Goal: Task Accomplishment & Management: Manage account settings

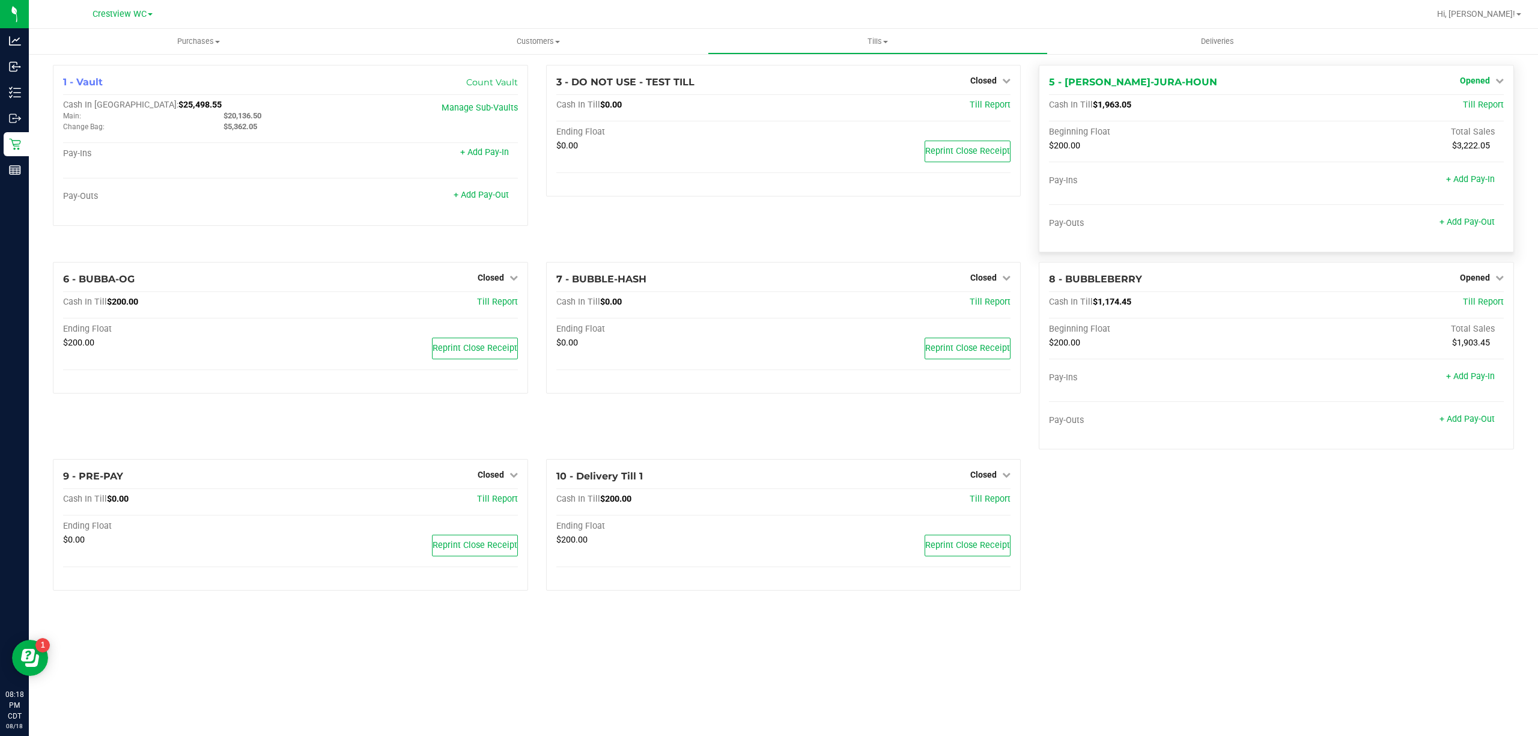
click at [1483, 84] on span "Opened" at bounding box center [1475, 81] width 30 height 10
click at [1473, 105] on link "Close Till" at bounding box center [1476, 106] width 32 height 10
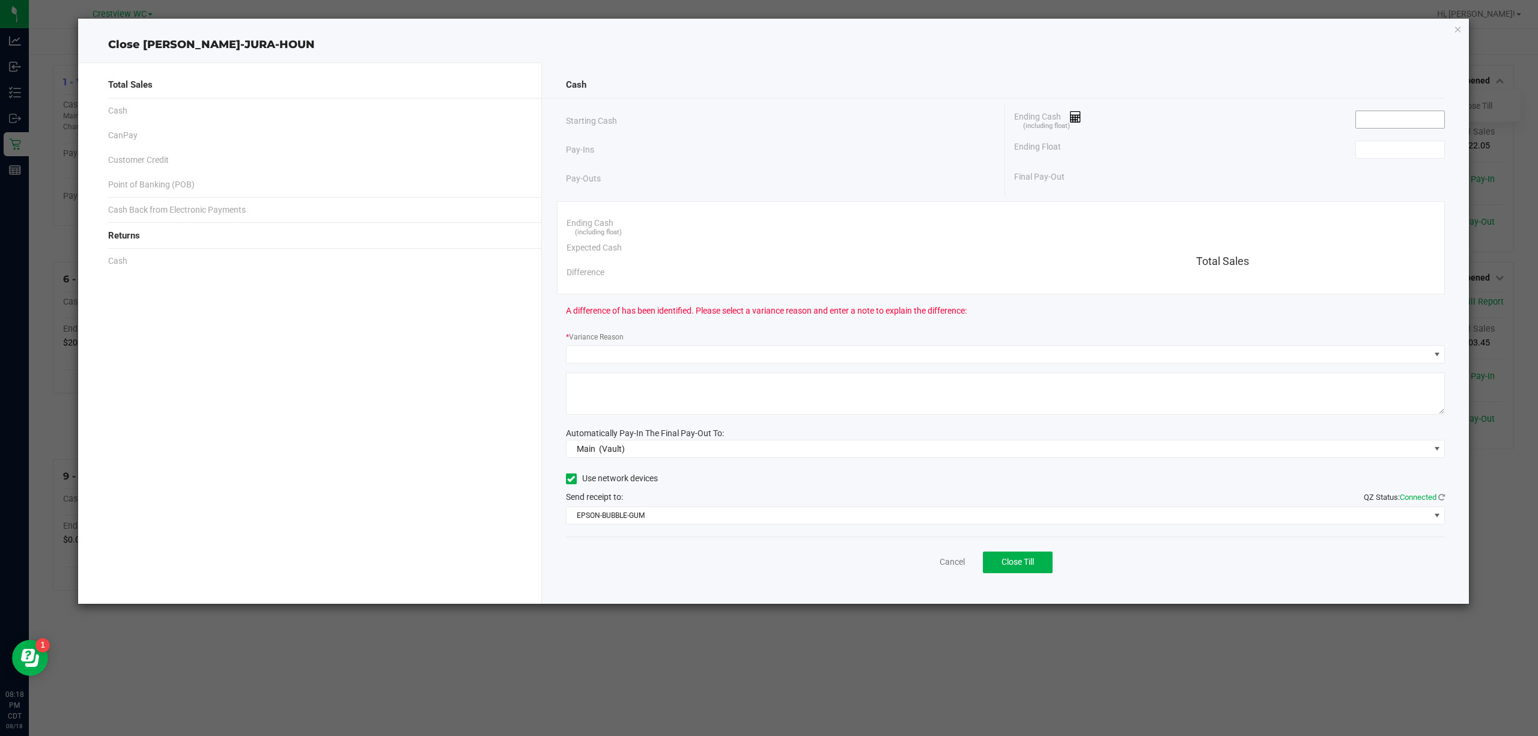
click at [1432, 116] on input at bounding box center [1400, 119] width 88 height 17
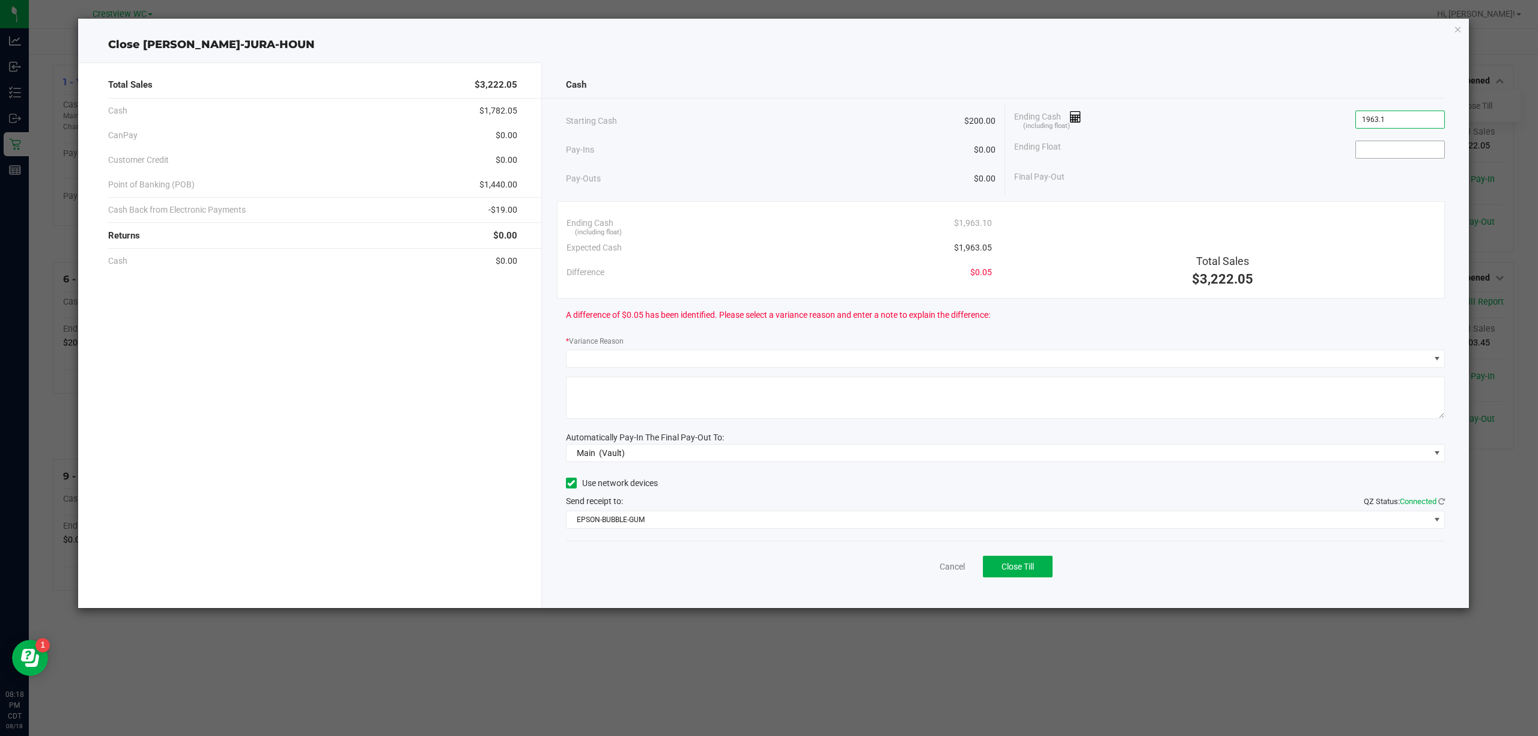
type input "$1,963.10"
click at [1367, 157] on input at bounding box center [1400, 149] width 88 height 17
type input "200"
type input "1963.1"
type input "$200.00"
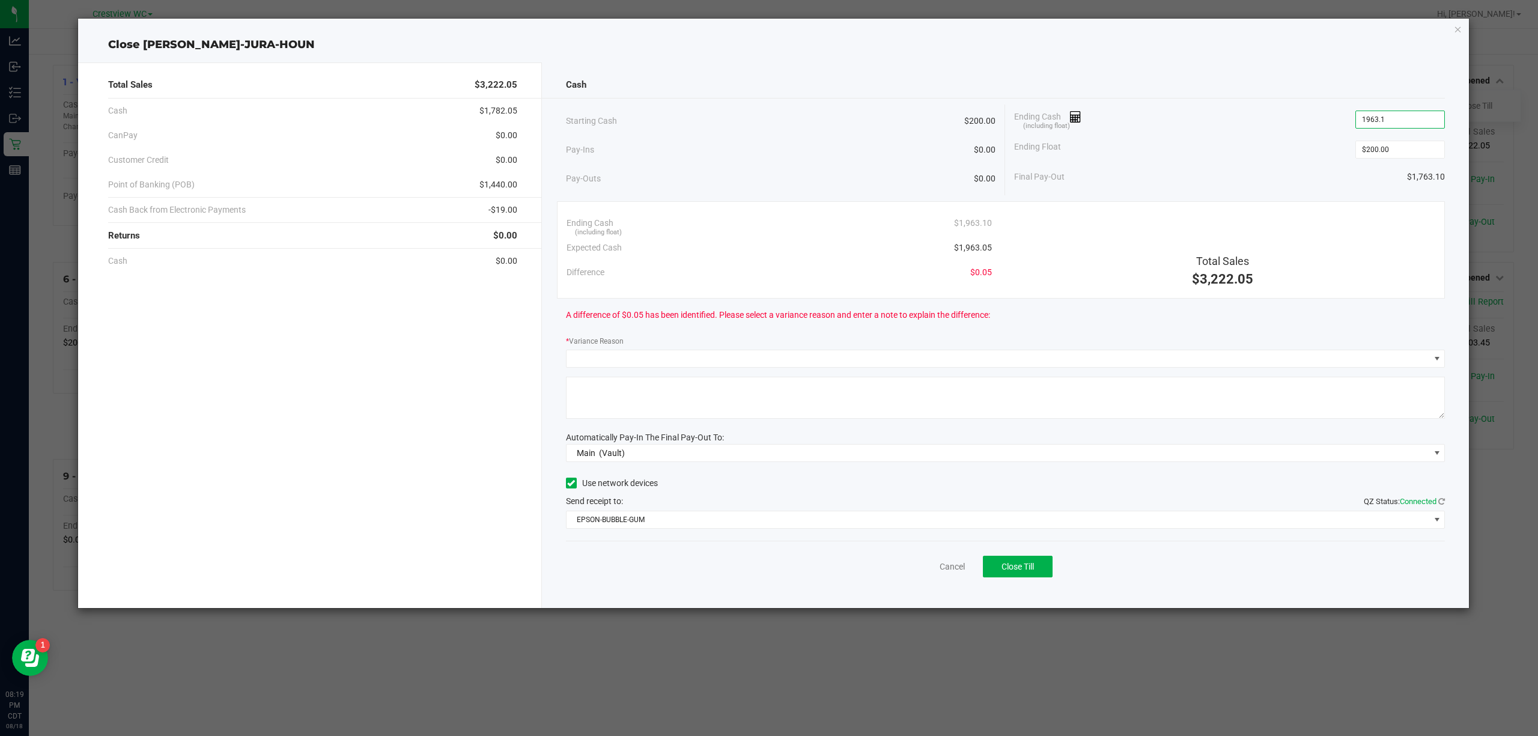
click at [1404, 123] on input "1963.1" at bounding box center [1400, 119] width 88 height 17
drag, startPoint x: 1398, startPoint y: 123, endPoint x: 1389, endPoint y: 119, distance: 9.7
click at [1397, 123] on input "1963.1" at bounding box center [1400, 119] width 88 height 17
click at [1389, 119] on input "1963.1" at bounding box center [1400, 119] width 88 height 17
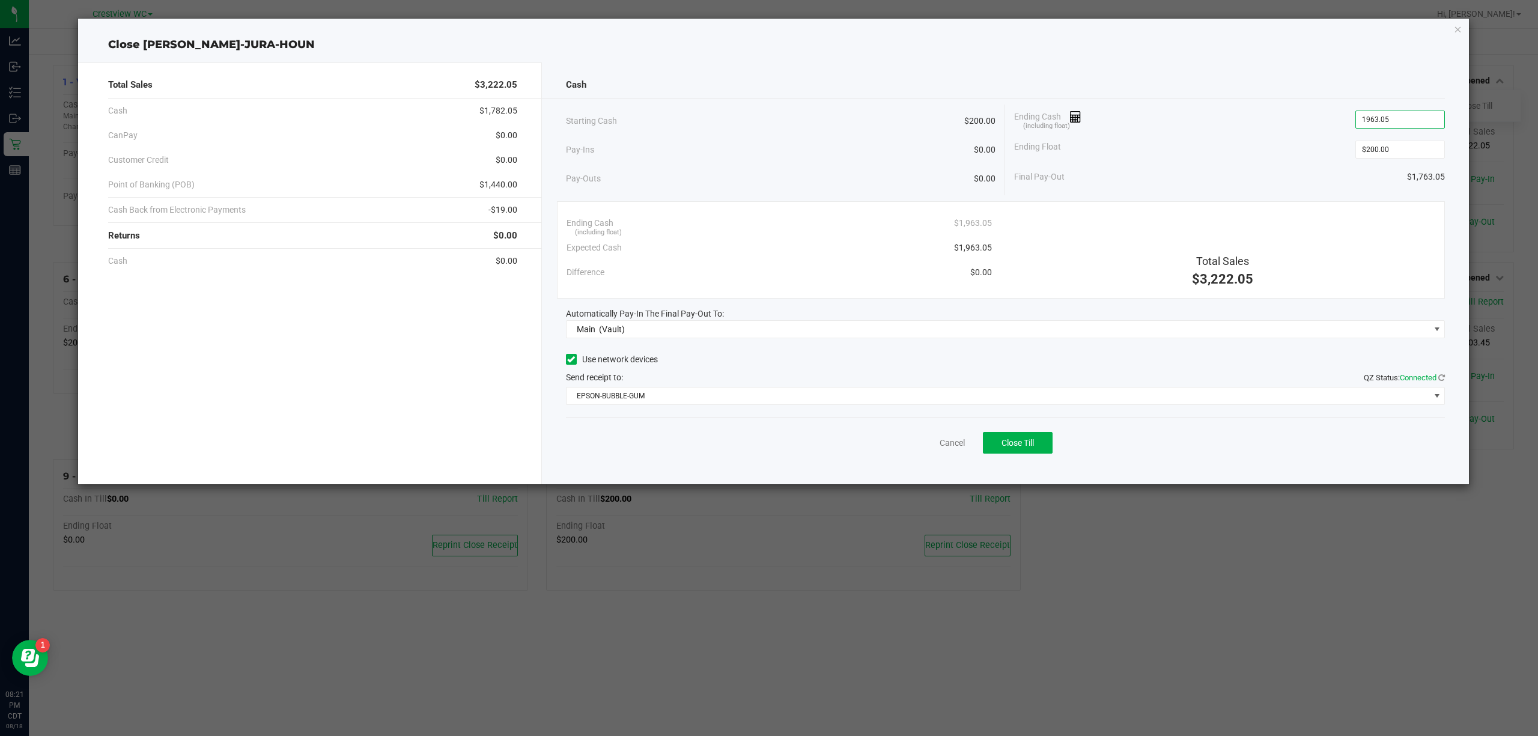
type input "$1,963.05"
click at [1092, 238] on div "Total Sales $3,222.05" at bounding box center [1222, 250] width 443 height 79
click at [1026, 453] on button "Close Till" at bounding box center [1018, 443] width 70 height 22
drag, startPoint x: 923, startPoint y: 445, endPoint x: 523, endPoint y: 231, distance: 453.9
click at [923, 445] on link "Dismiss" at bounding box center [925, 443] width 29 height 13
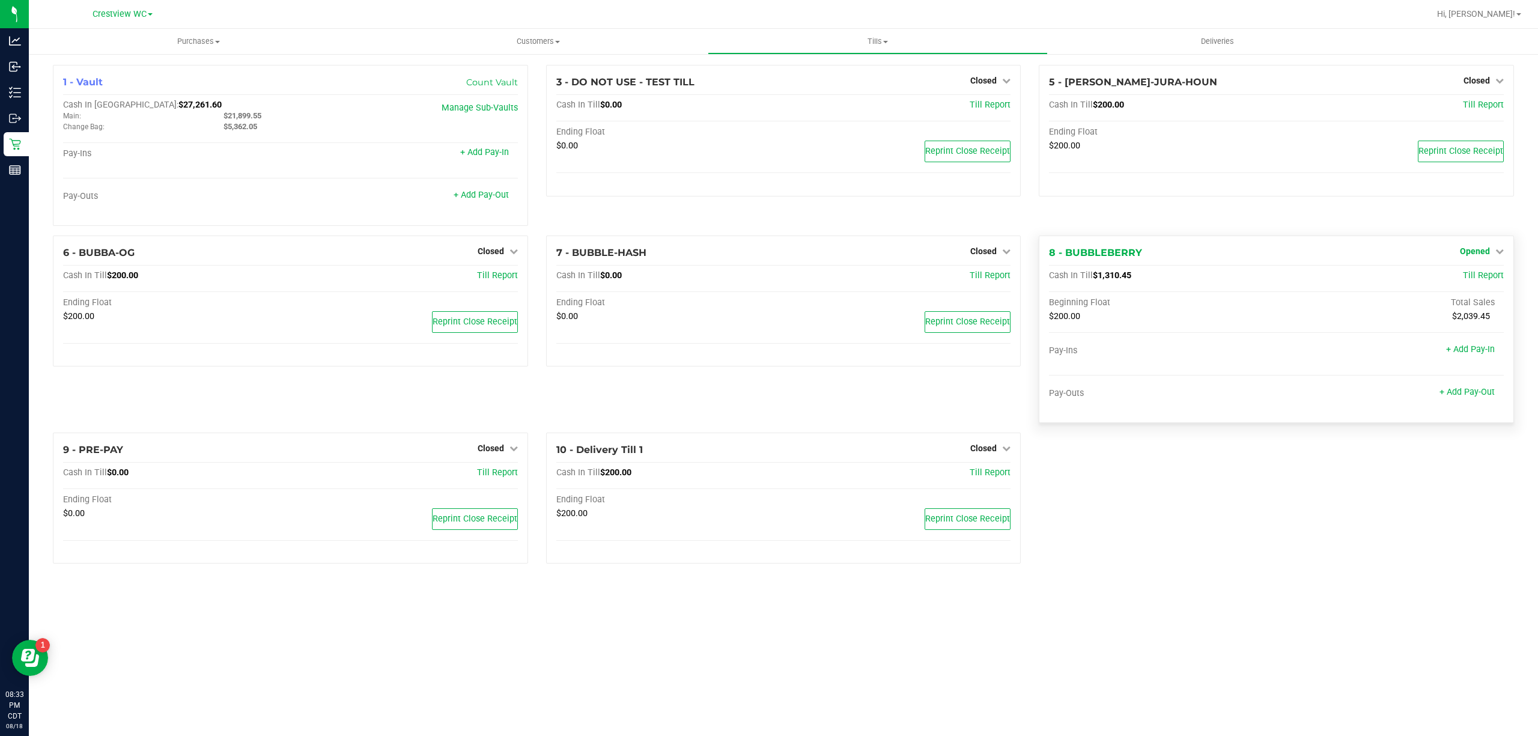
click at [1500, 249] on icon at bounding box center [1499, 251] width 8 height 8
click at [1464, 276] on link "Close Till" at bounding box center [1476, 276] width 32 height 10
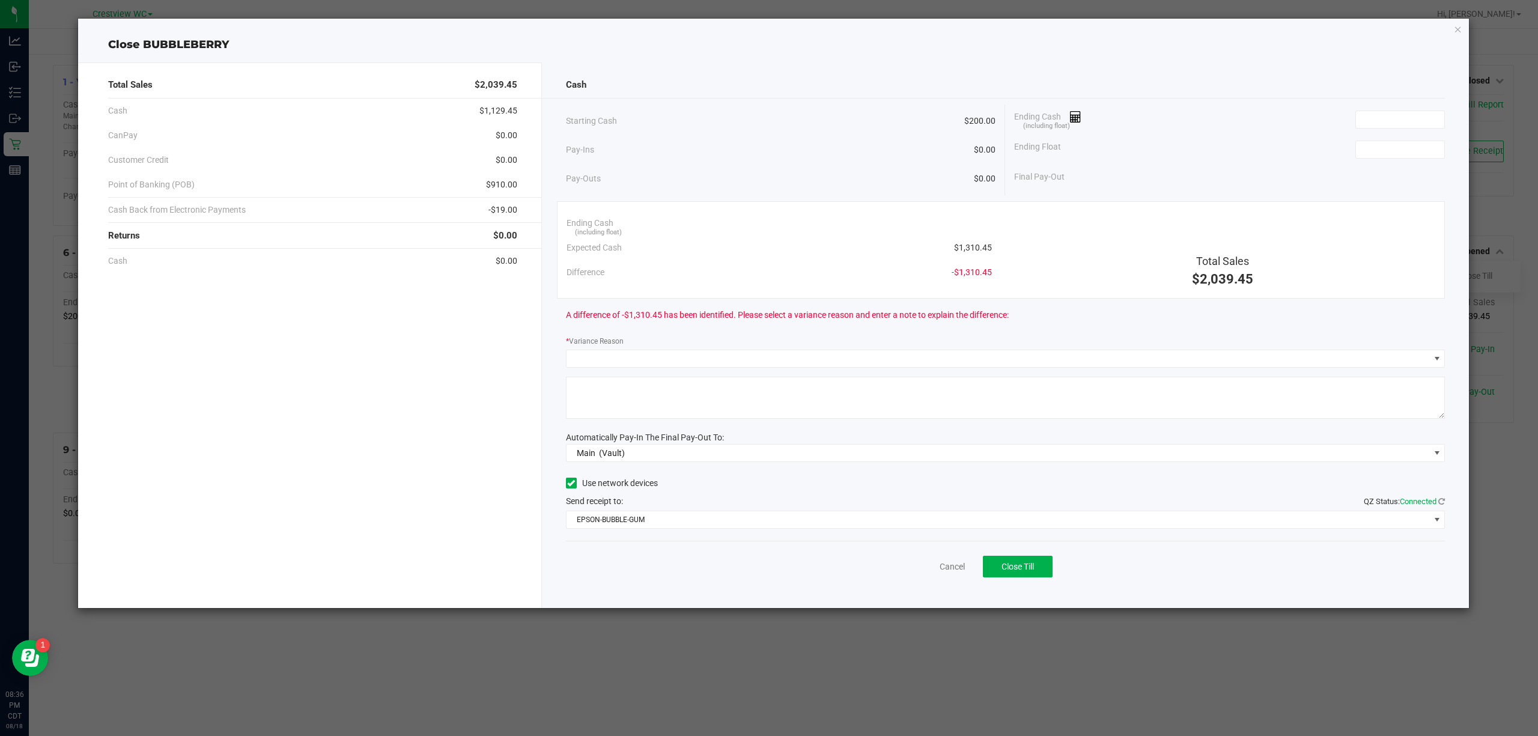
click at [1154, 175] on div "Final Pay-Out" at bounding box center [1229, 177] width 431 height 25
click at [1389, 115] on input at bounding box center [1400, 119] width 88 height 17
click at [1228, 109] on div "Ending Cash (including float) $1,309.95" at bounding box center [1229, 120] width 431 height 30
click at [1416, 105] on div "Ending Cash (including float) $1,309.95" at bounding box center [1229, 120] width 431 height 30
click at [1415, 116] on input "1309.95" at bounding box center [1400, 119] width 88 height 17
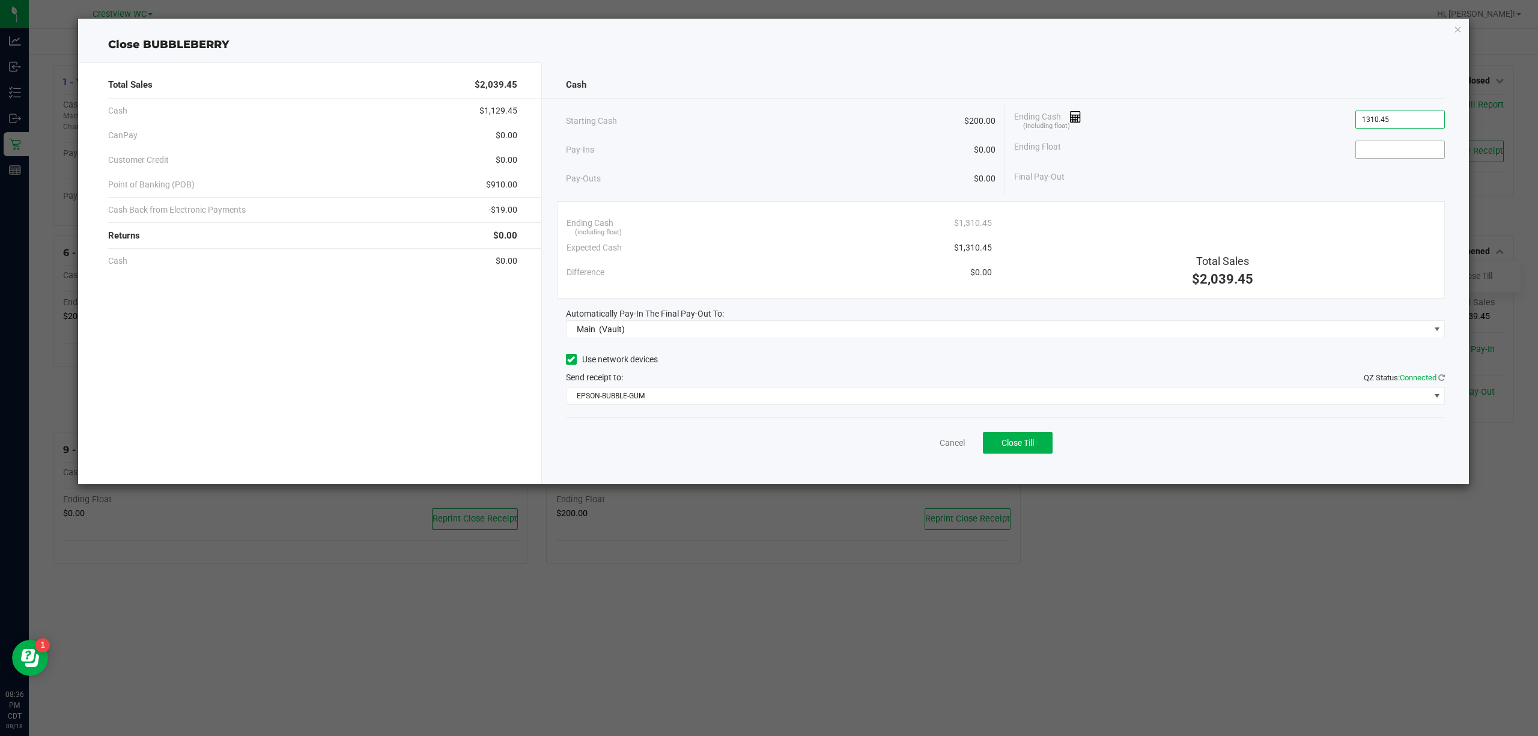
type input "$1,310.45"
click at [1391, 152] on input at bounding box center [1400, 149] width 88 height 17
type input "$200.00"
click at [1260, 147] on div "Ending Float $200.00" at bounding box center [1229, 150] width 431 height 30
click at [1022, 437] on button "Close Till" at bounding box center [1018, 443] width 70 height 22
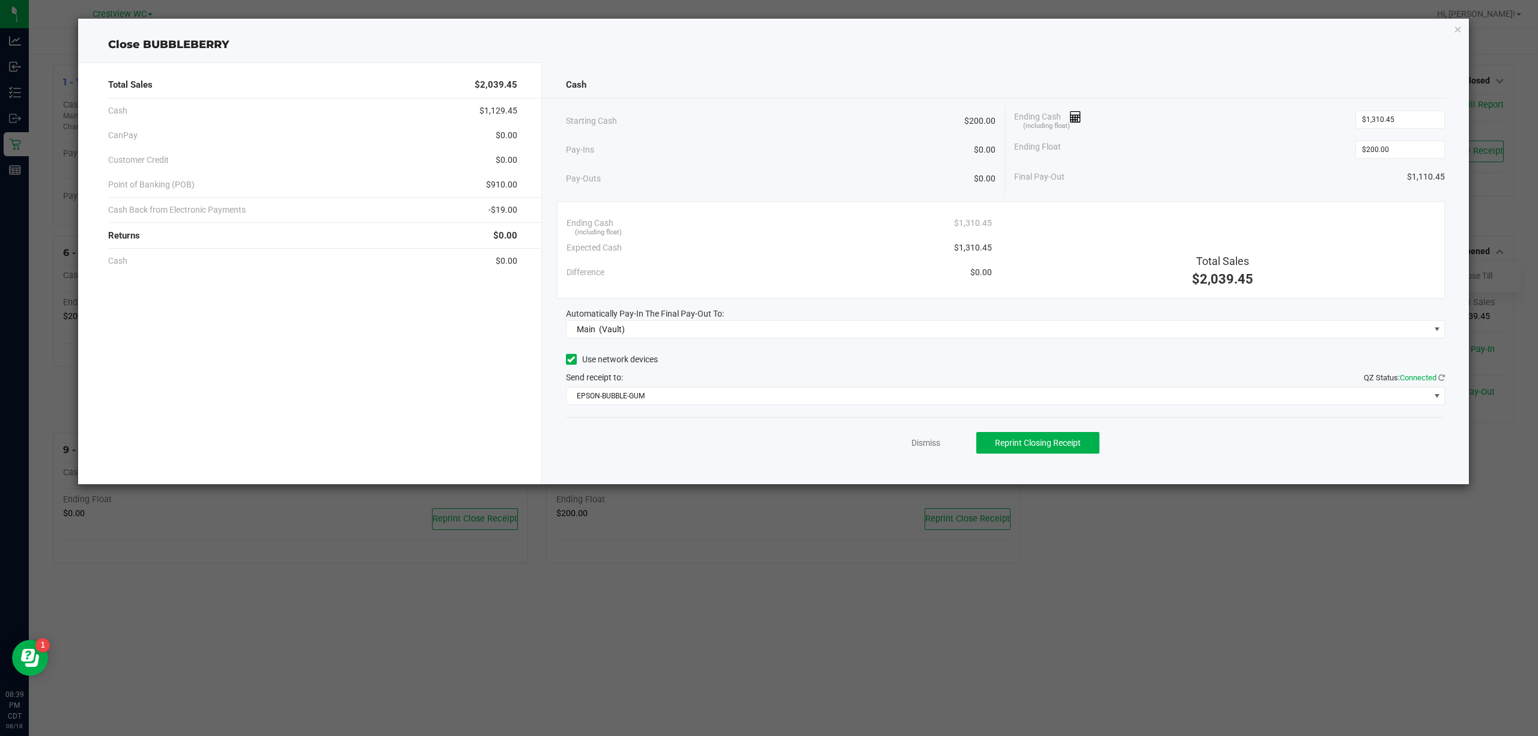
click at [935, 436] on div "Dismiss Reprint Closing Receipt" at bounding box center [1005, 440] width 879 height 46
click at [932, 443] on link "Dismiss" at bounding box center [925, 443] width 29 height 13
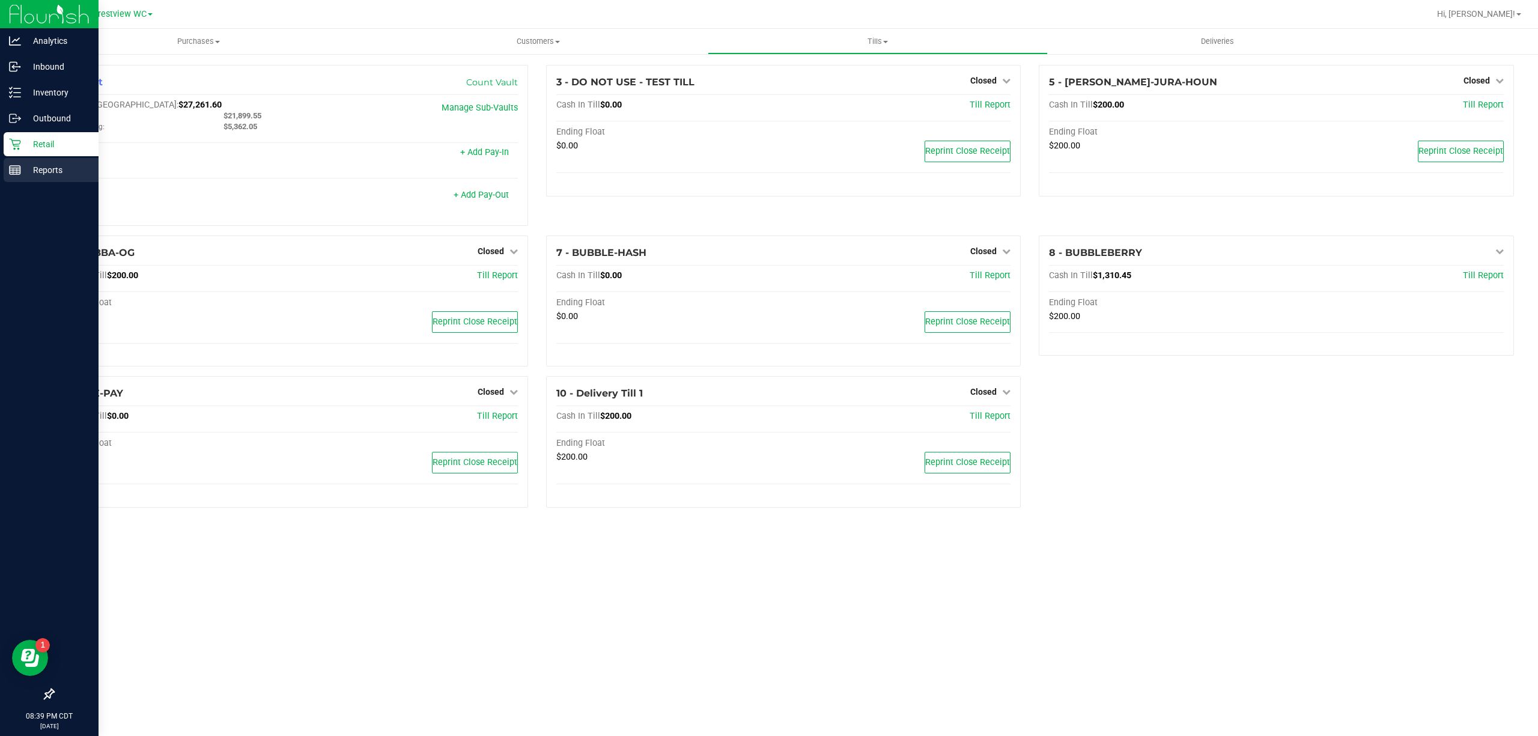
click at [13, 173] on icon at bounding box center [15, 170] width 12 height 12
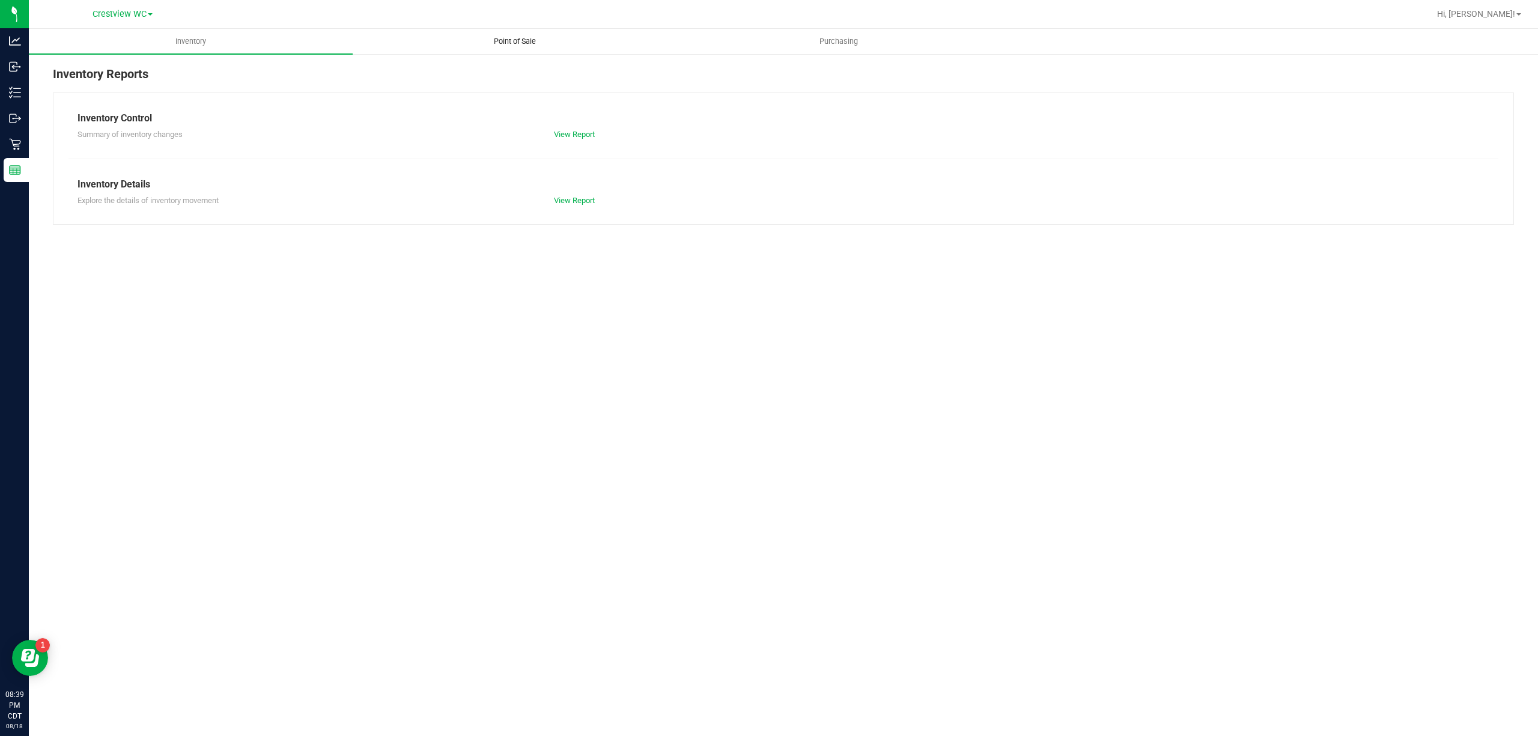
click at [493, 39] on span "Point of Sale" at bounding box center [515, 41] width 74 height 11
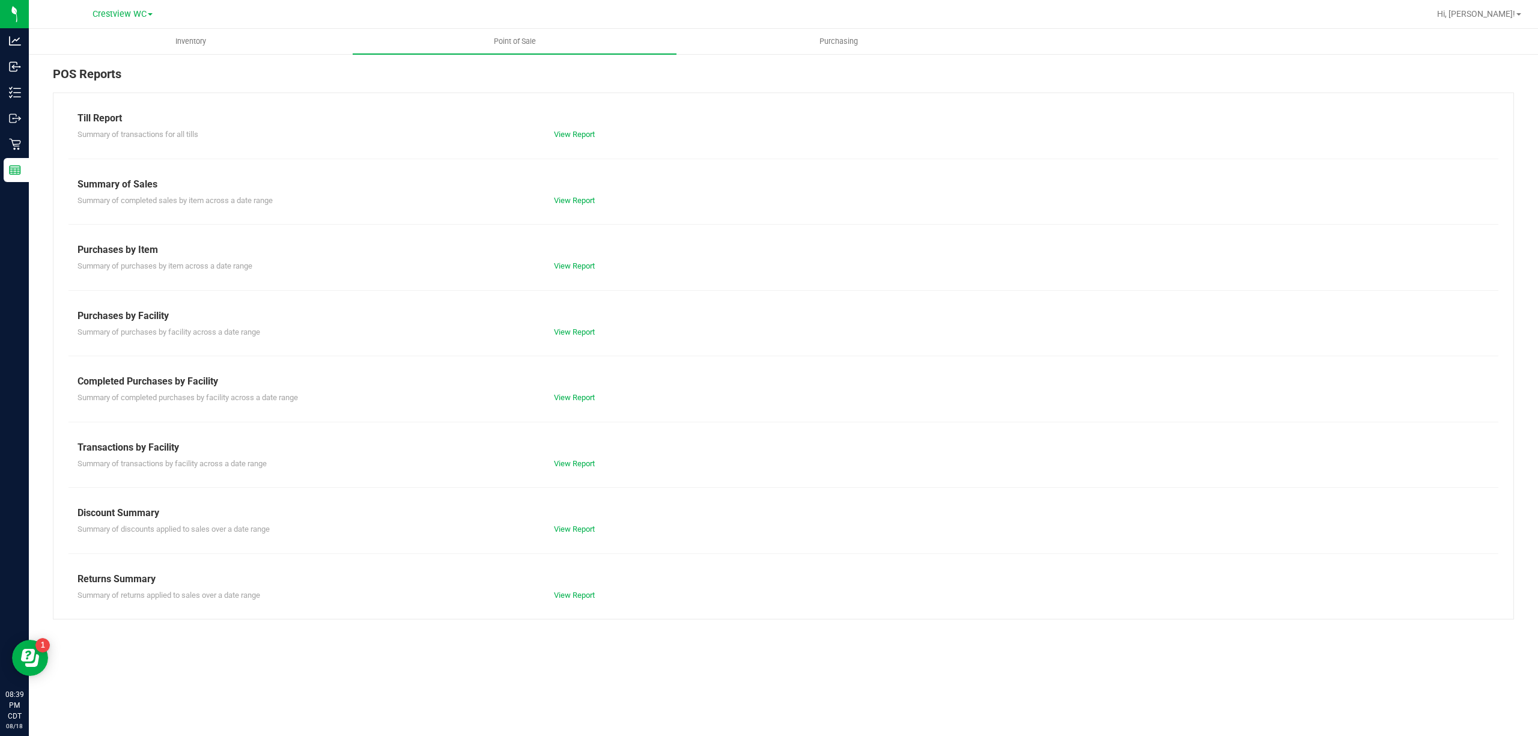
click at [577, 402] on div "View Report" at bounding box center [664, 398] width 238 height 12
click at [577, 392] on div "View Report" at bounding box center [664, 398] width 238 height 12
click at [574, 402] on link "View Report" at bounding box center [574, 397] width 41 height 9
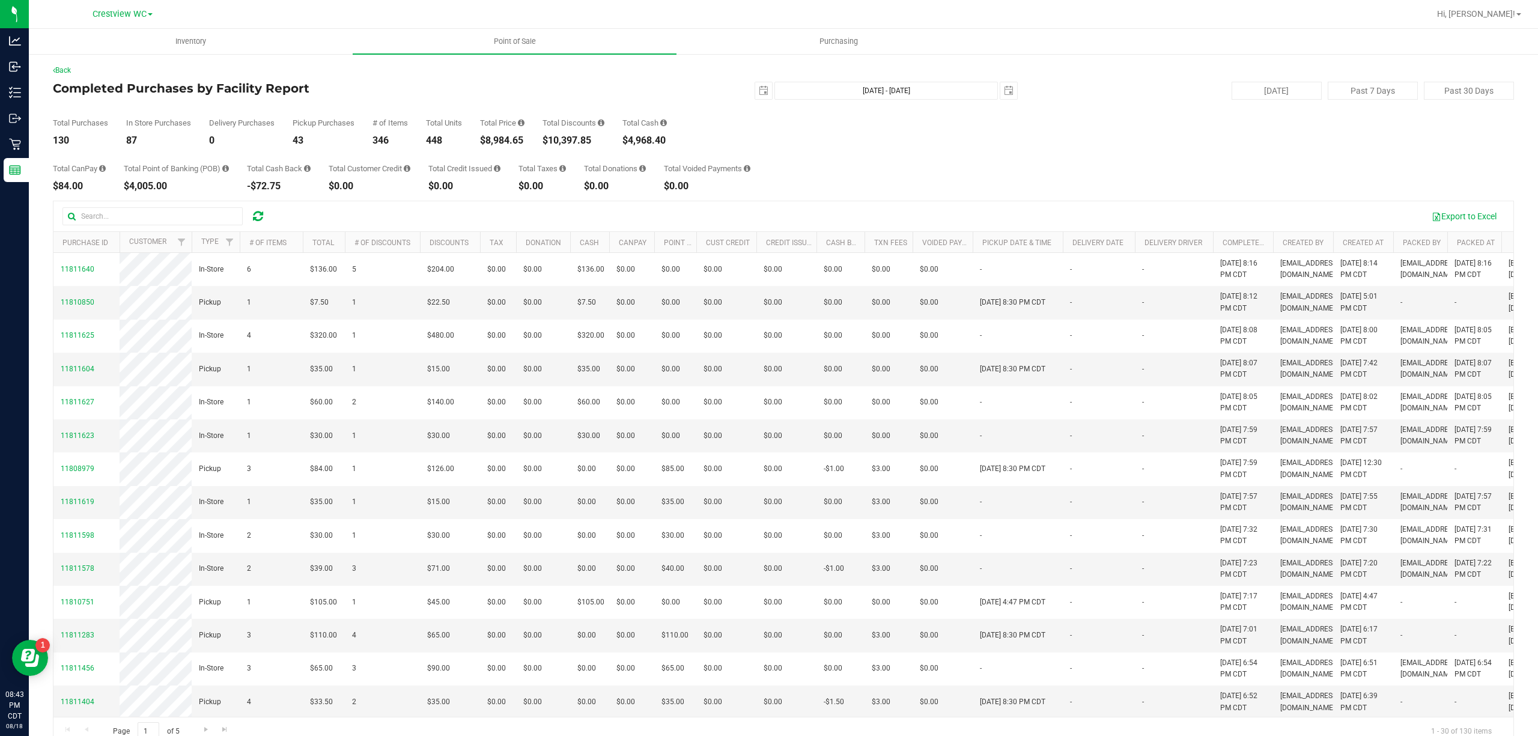
click at [686, 75] on div "Back" at bounding box center [783, 70] width 1461 height 11
click at [745, 93] on div "2025-08-18 Aug 18, 2025 - Aug 18, 2025 2025-08-18" at bounding box center [779, 91] width 496 height 18
click at [759, 91] on span "select" at bounding box center [764, 91] width 10 height 10
click at [687, 68] on div "Back" at bounding box center [783, 70] width 1461 height 11
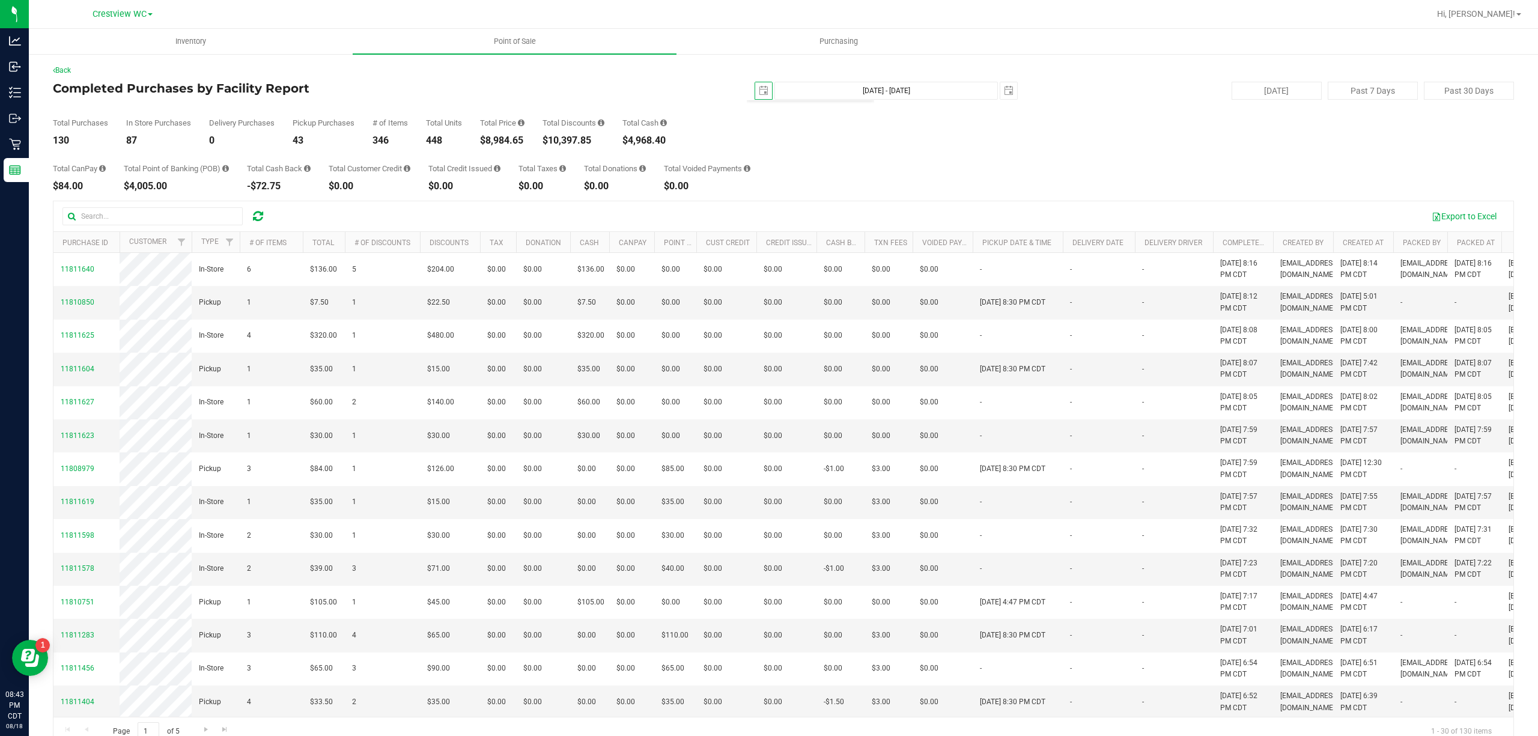
scroll to position [0, 0]
drag, startPoint x: 710, startPoint y: 93, endPoint x: 722, endPoint y: 94, distance: 12.1
click at [710, 93] on div "2025-08-18 Aug 18, 2025 - Aug 18, 2025 2025-08-18" at bounding box center [779, 91] width 496 height 18
click at [759, 94] on span "select" at bounding box center [764, 91] width 10 height 10
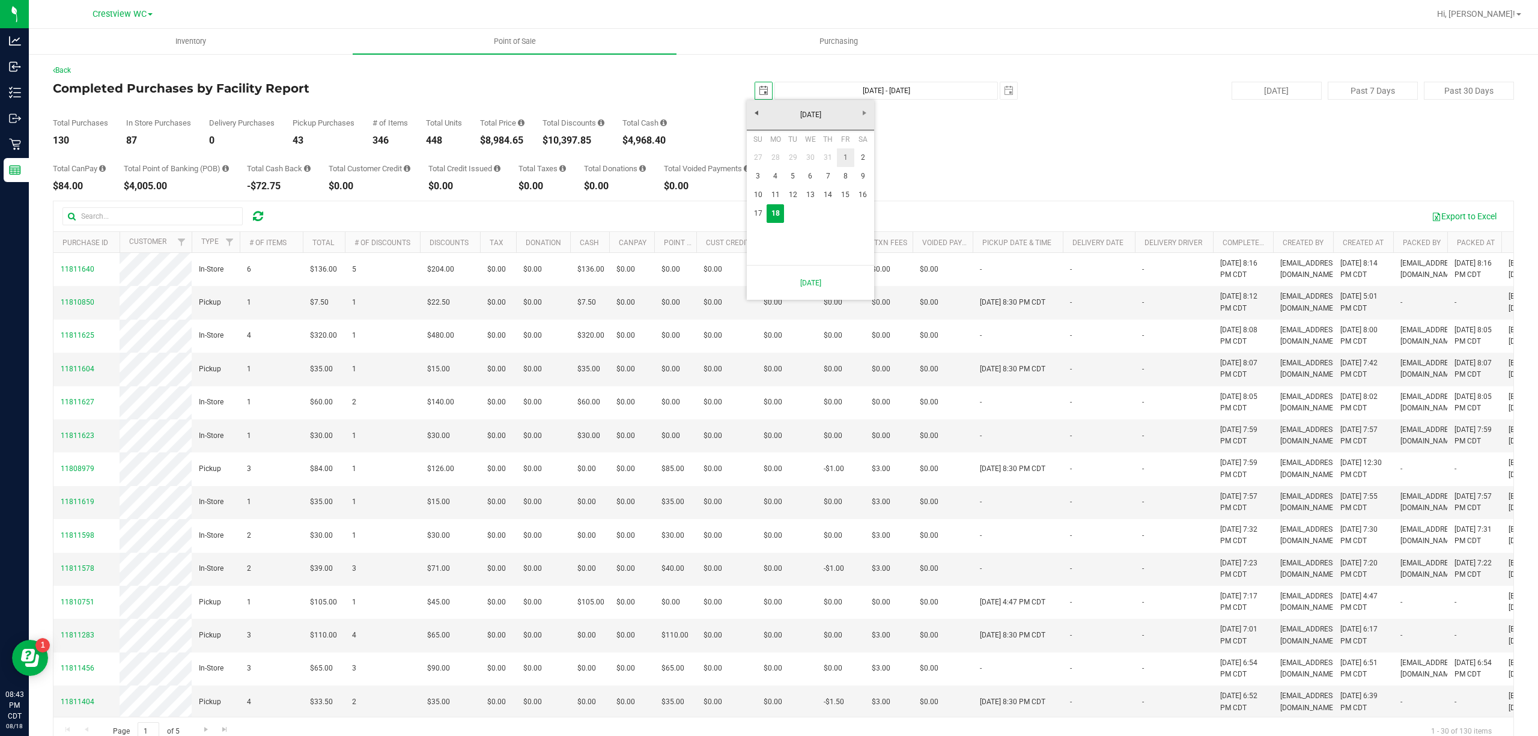
click at [837, 157] on link "1" at bounding box center [845, 157] width 17 height 19
type input "2025-08-01"
type input "Aug 1, 2025 - Aug 18, 2025"
